Goal: Entertainment & Leisure: Consume media (video, audio)

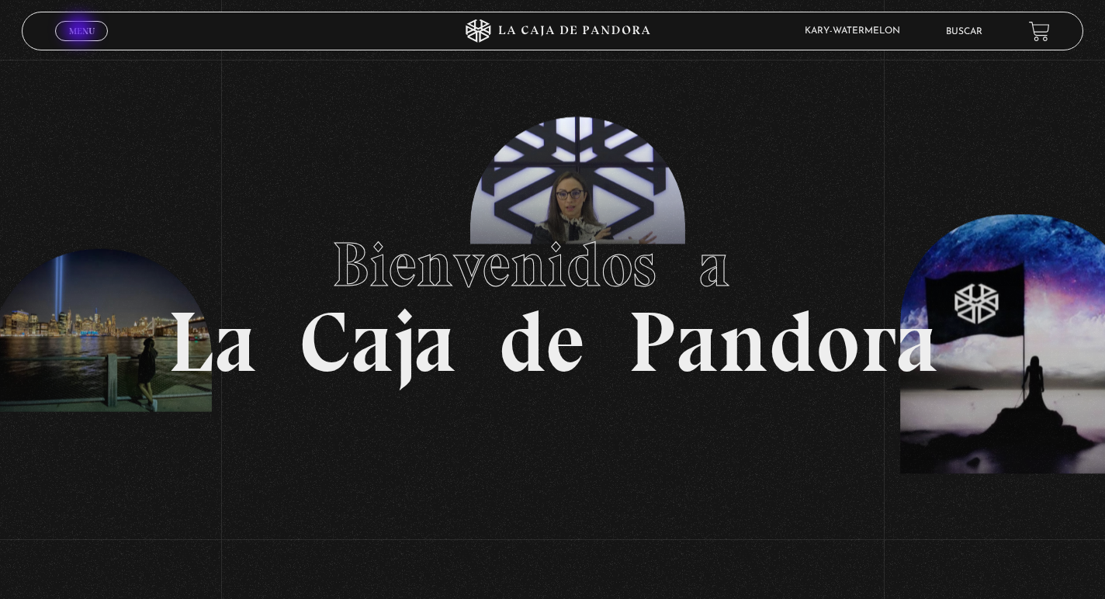
click at [83, 30] on span "Menu" at bounding box center [82, 30] width 26 height 9
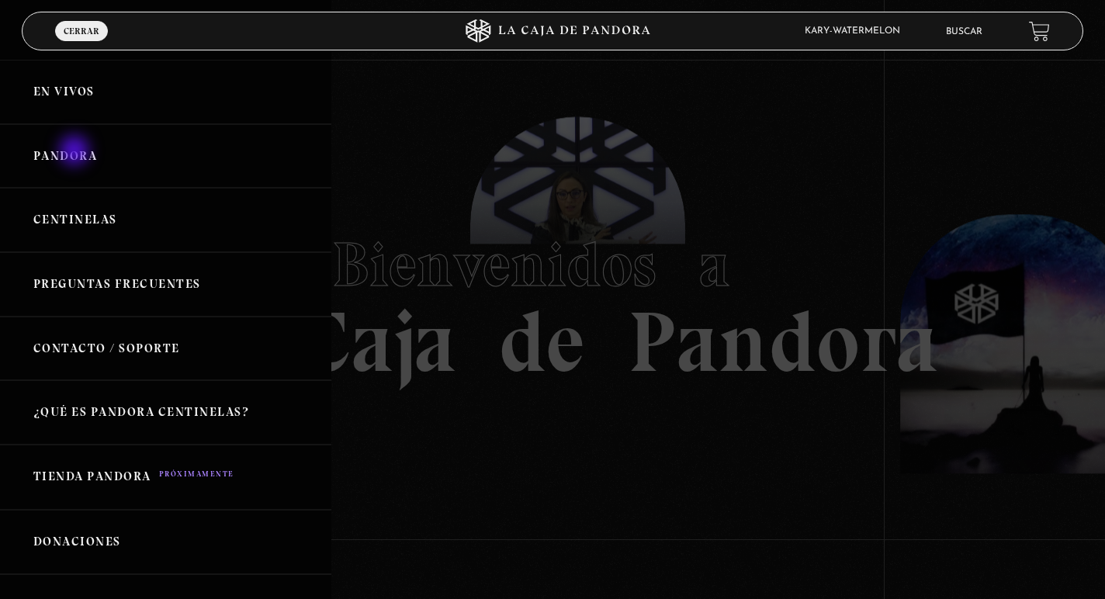
click at [76, 152] on link "Pandora" at bounding box center [165, 156] width 331 height 64
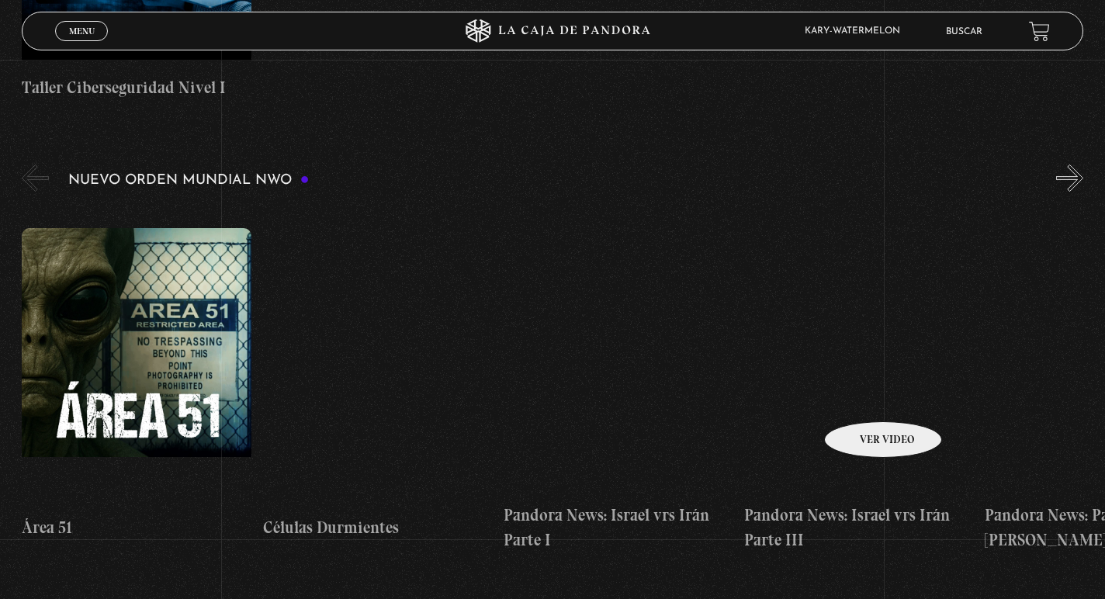
scroll to position [1029, 0]
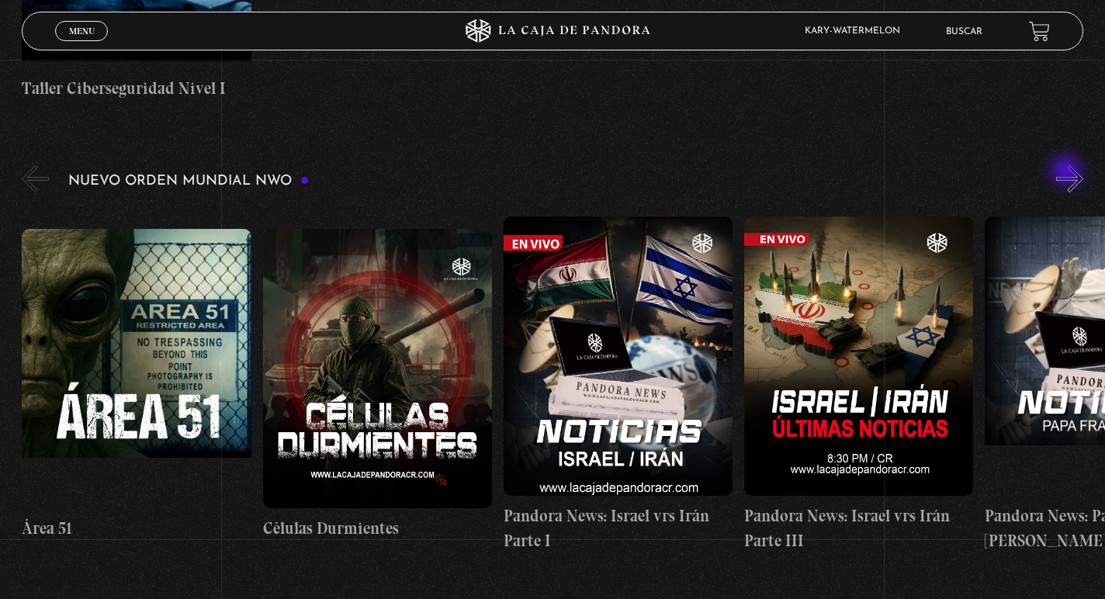
click at [1068, 172] on button "»" at bounding box center [1069, 178] width 27 height 27
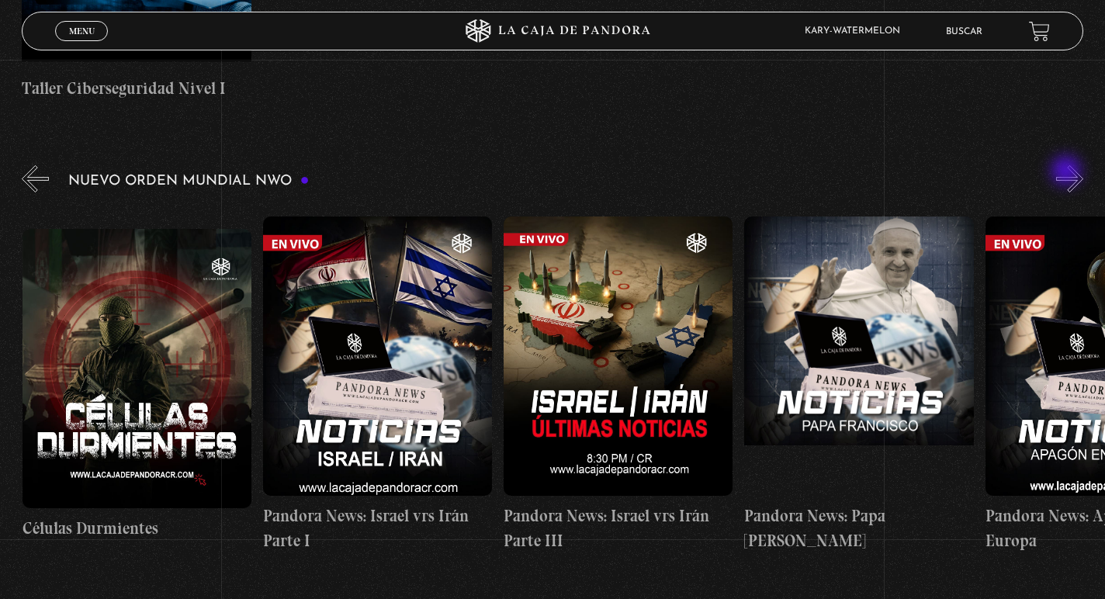
click at [1068, 172] on button "»" at bounding box center [1069, 178] width 27 height 27
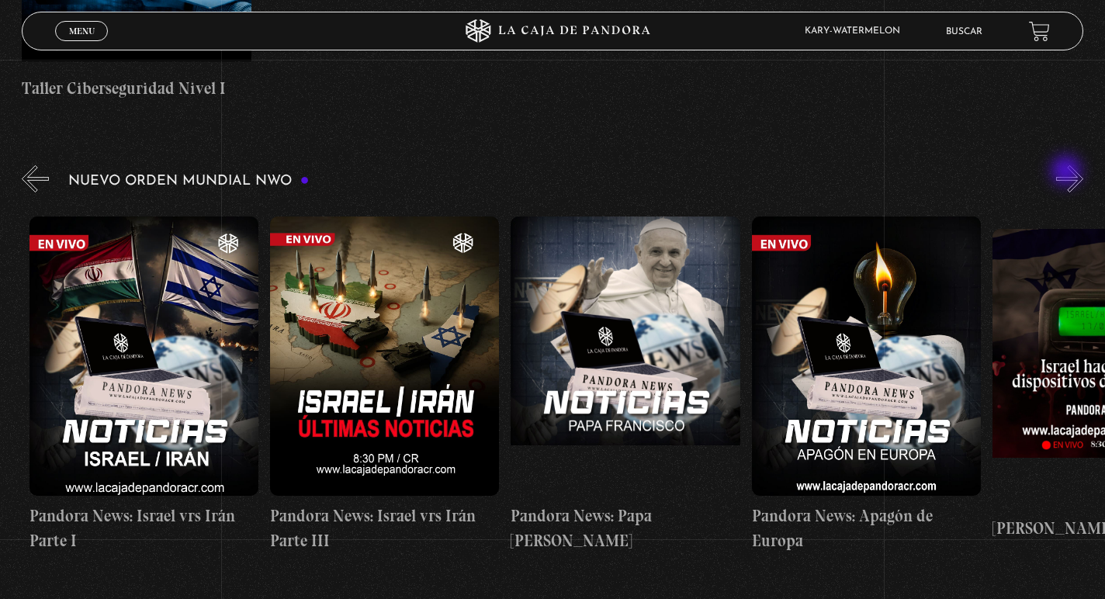
click at [1068, 172] on button "»" at bounding box center [1069, 178] width 27 height 27
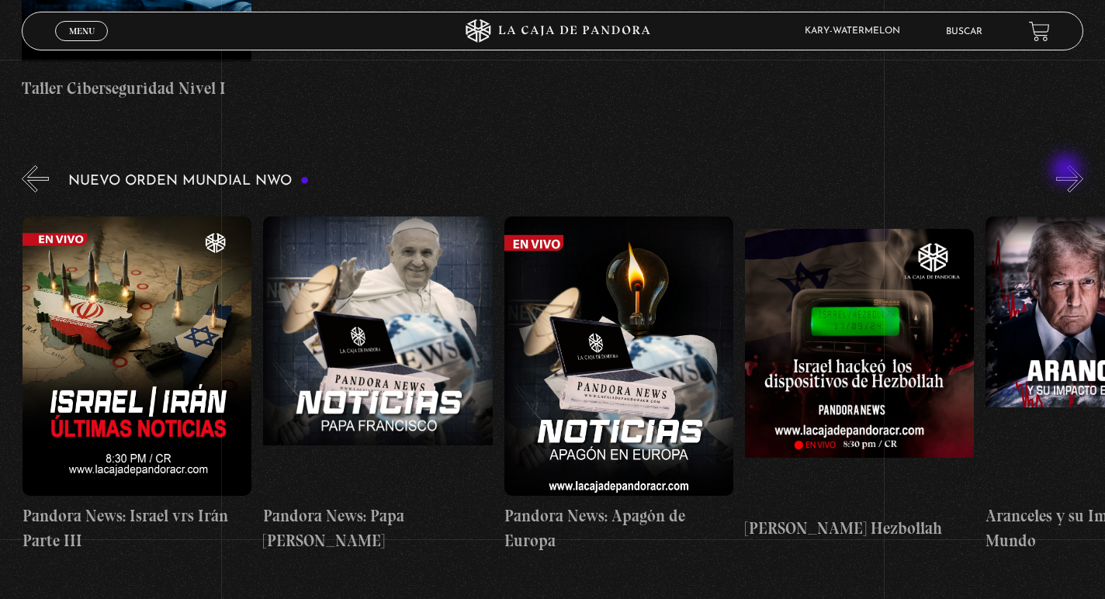
click at [1068, 171] on button "»" at bounding box center [1069, 178] width 27 height 27
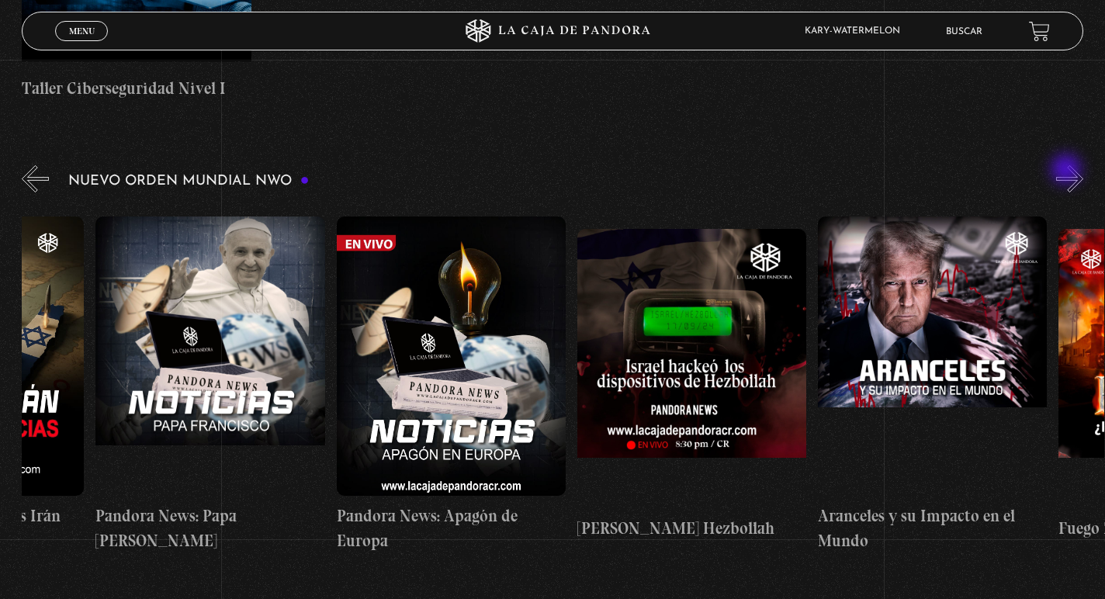
click at [1068, 171] on button "»" at bounding box center [1069, 178] width 27 height 27
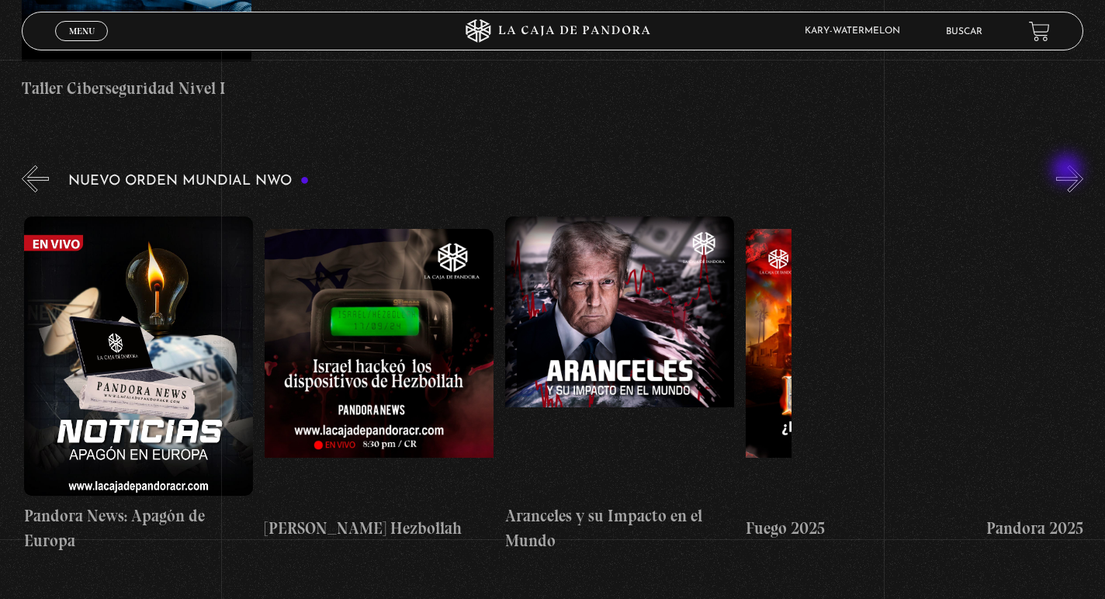
click at [1068, 171] on button "»" at bounding box center [1069, 178] width 27 height 27
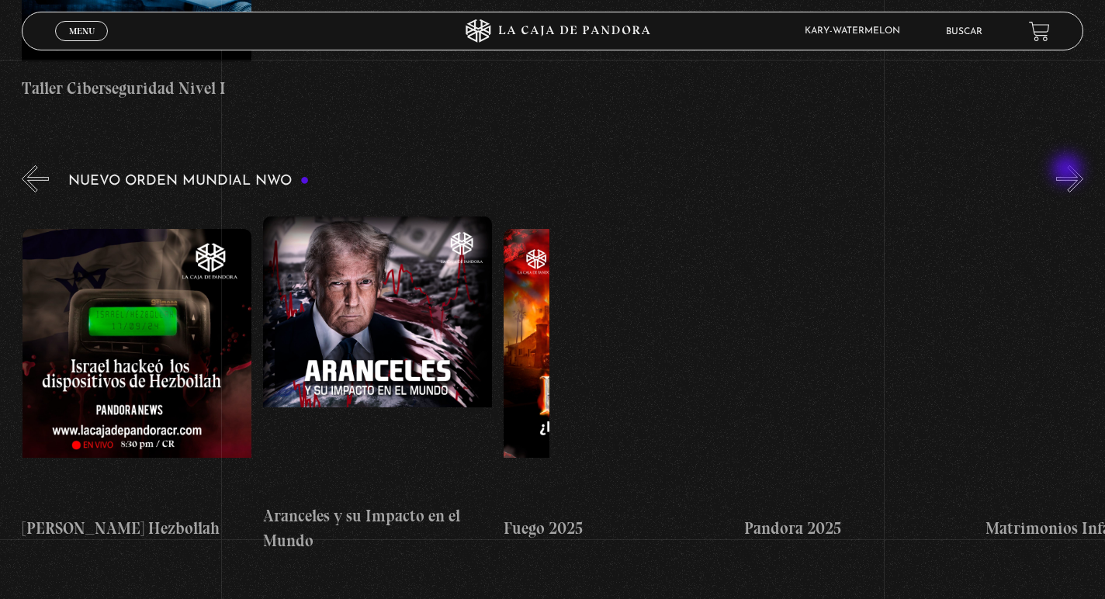
click at [1068, 171] on button "»" at bounding box center [1069, 178] width 27 height 27
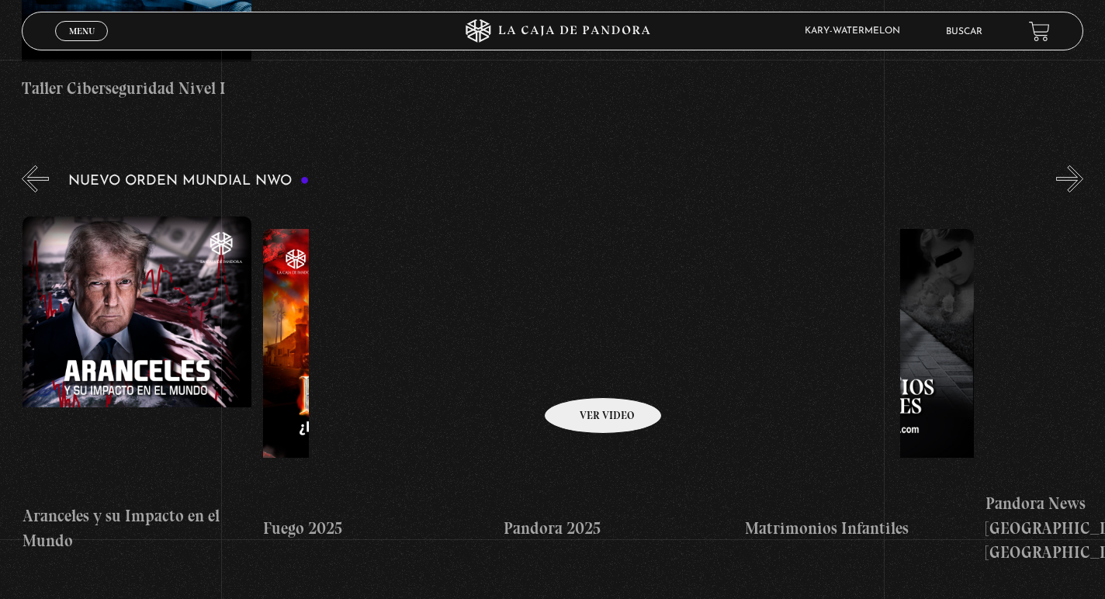
scroll to position [0, 1684]
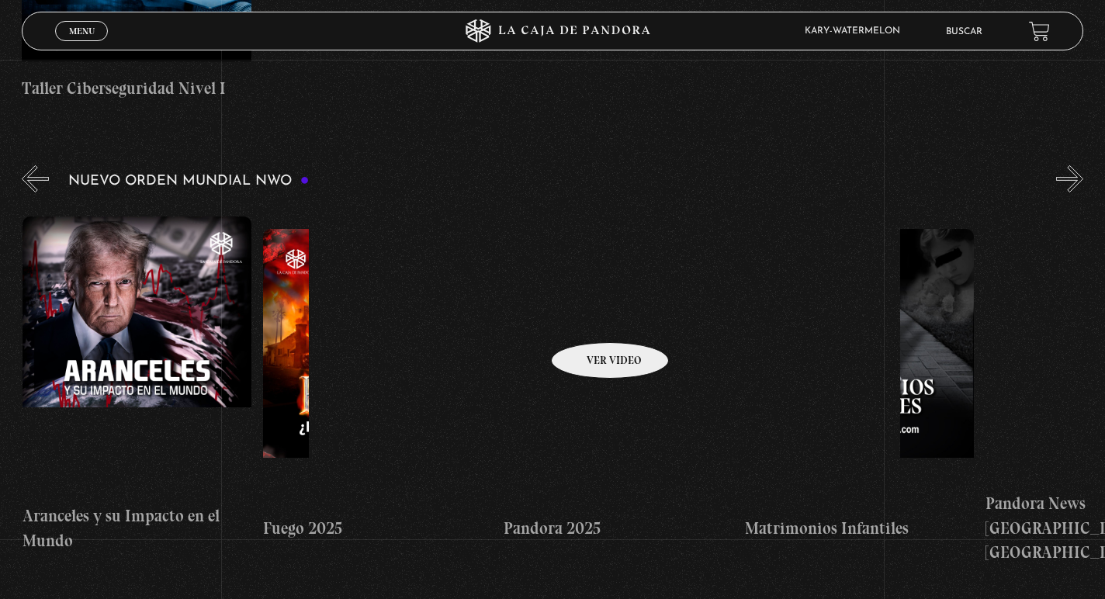
click at [590, 319] on figure at bounding box center [618, 368] width 229 height 279
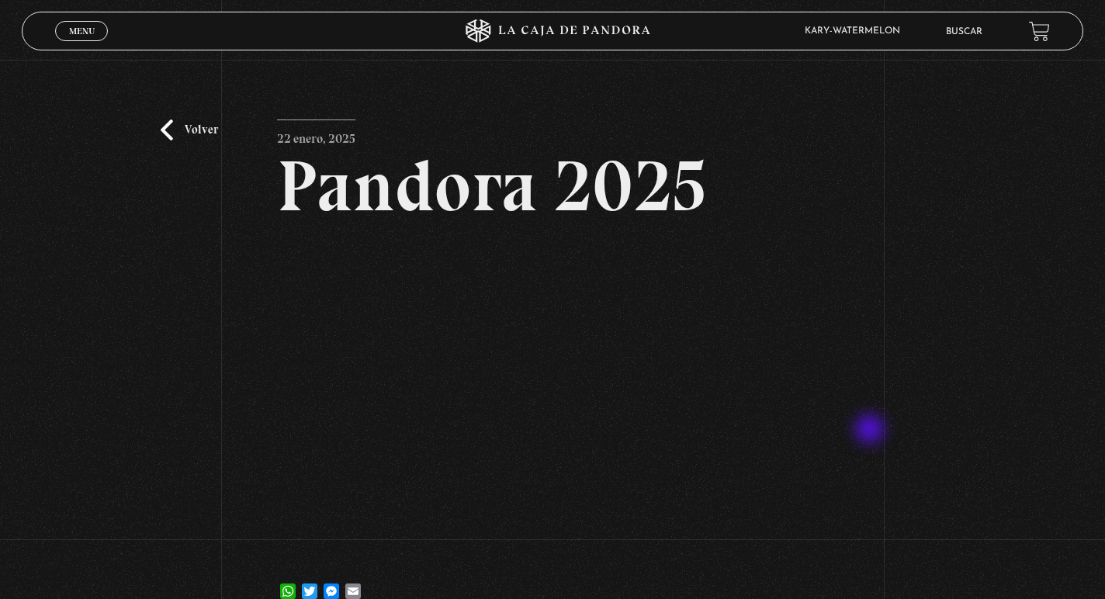
click at [871, 430] on div "Volver 22 enero, 2025 Pandora 2025 WhatsApp Twitter Messenger Email" at bounding box center [552, 343] width 1105 height 567
click at [871, 429] on div "Volver 22 enero, 2025 Pandora 2025 WhatsApp Twitter Messenger Email" at bounding box center [552, 343] width 1105 height 567
click at [873, 423] on div "Volver 22 enero, 2025 Pandora 2025 WhatsApp Twitter Messenger Email" at bounding box center [552, 343] width 1105 height 567
click at [176, 124] on link "Volver" at bounding box center [189, 129] width 57 height 21
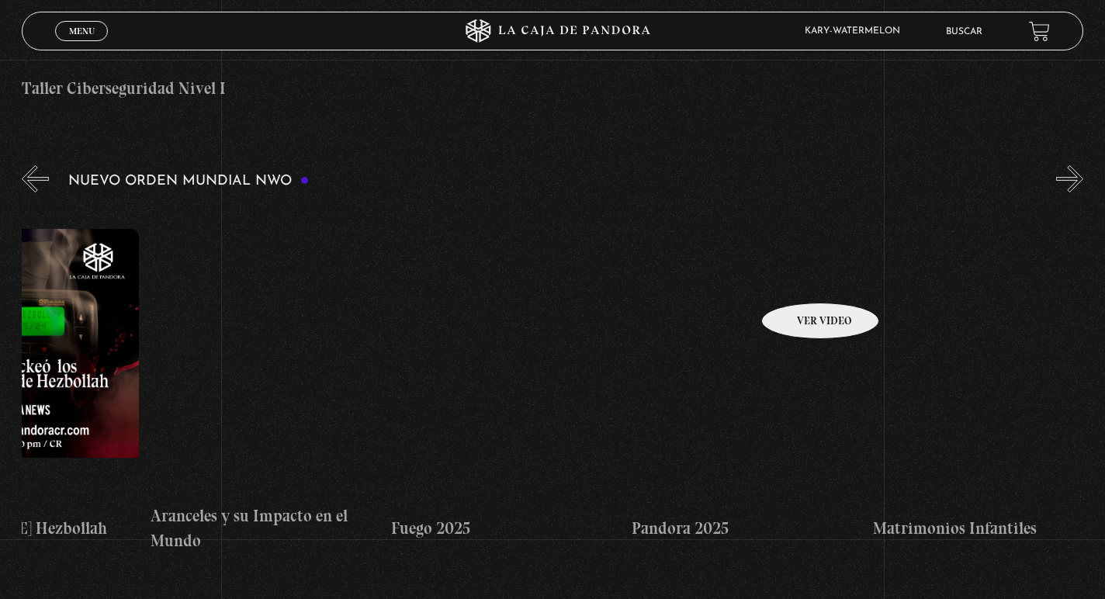
scroll to position [0, 1553]
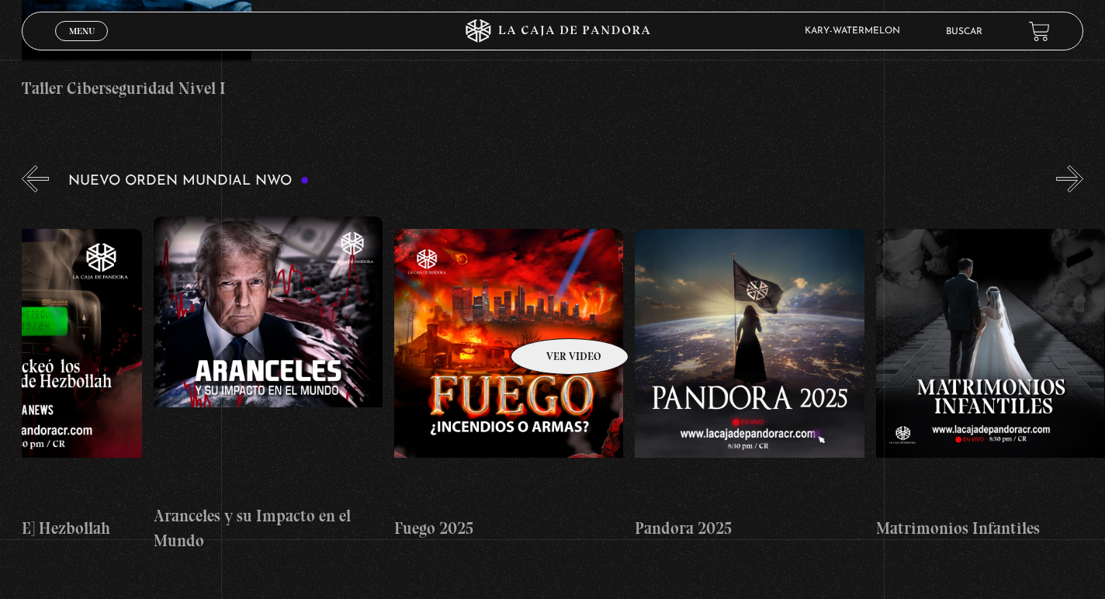
click at [549, 315] on figure at bounding box center [508, 368] width 229 height 279
